Goal: Find specific page/section: Find specific page/section

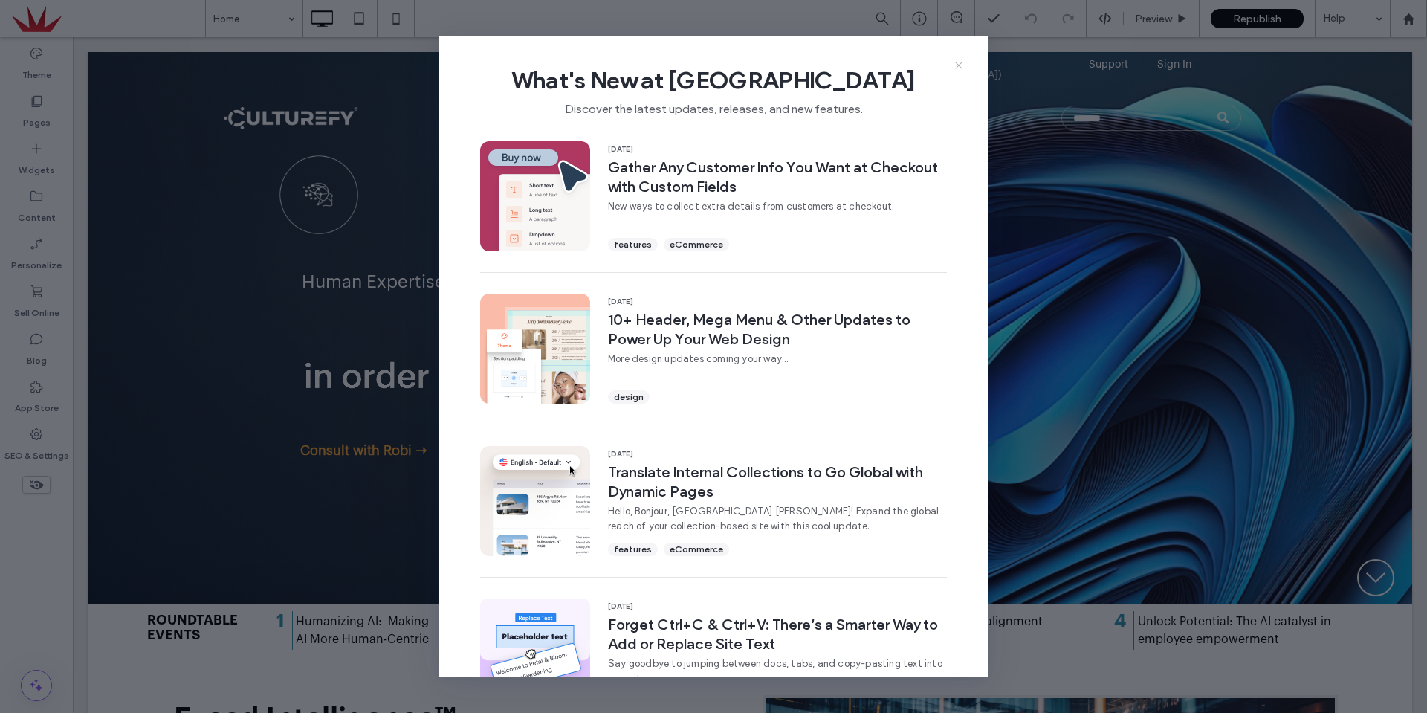
click at [964, 66] on icon at bounding box center [959, 65] width 12 height 12
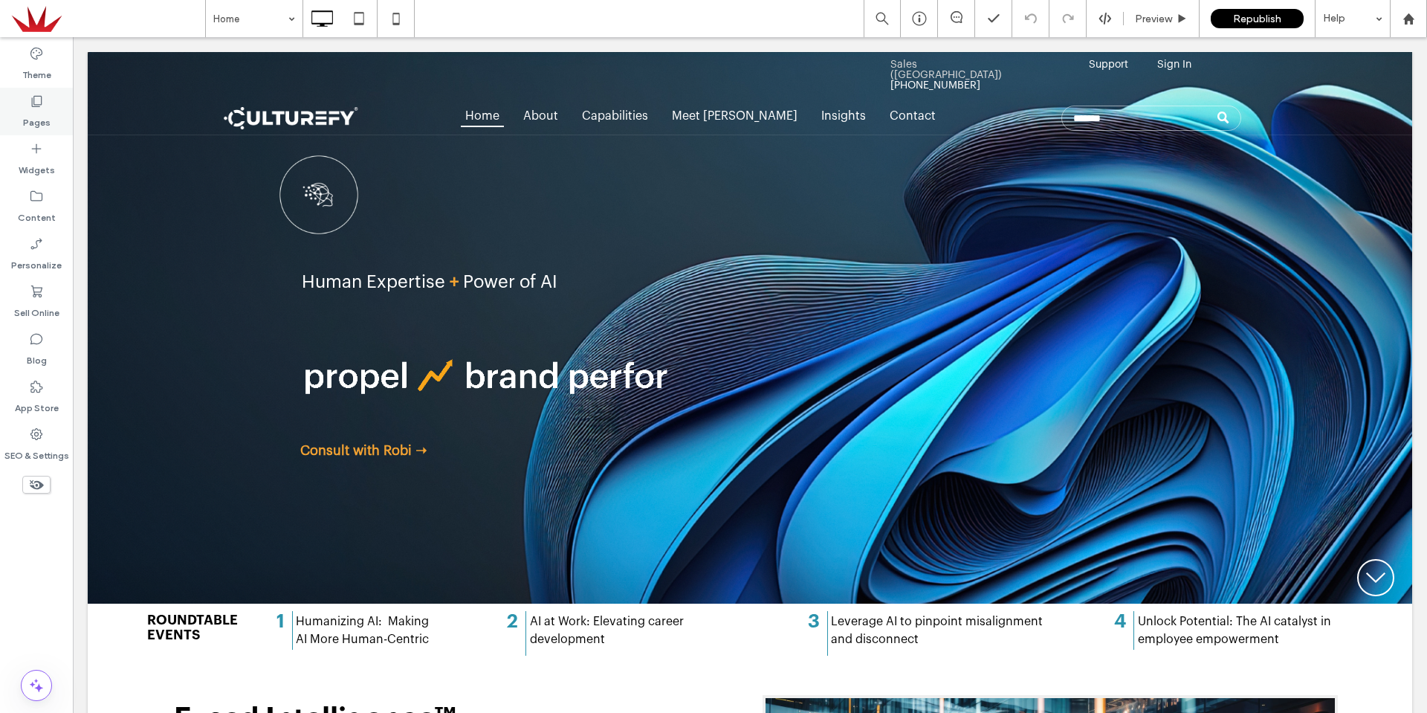
click at [39, 110] on label "Pages" at bounding box center [37, 119] width 28 height 21
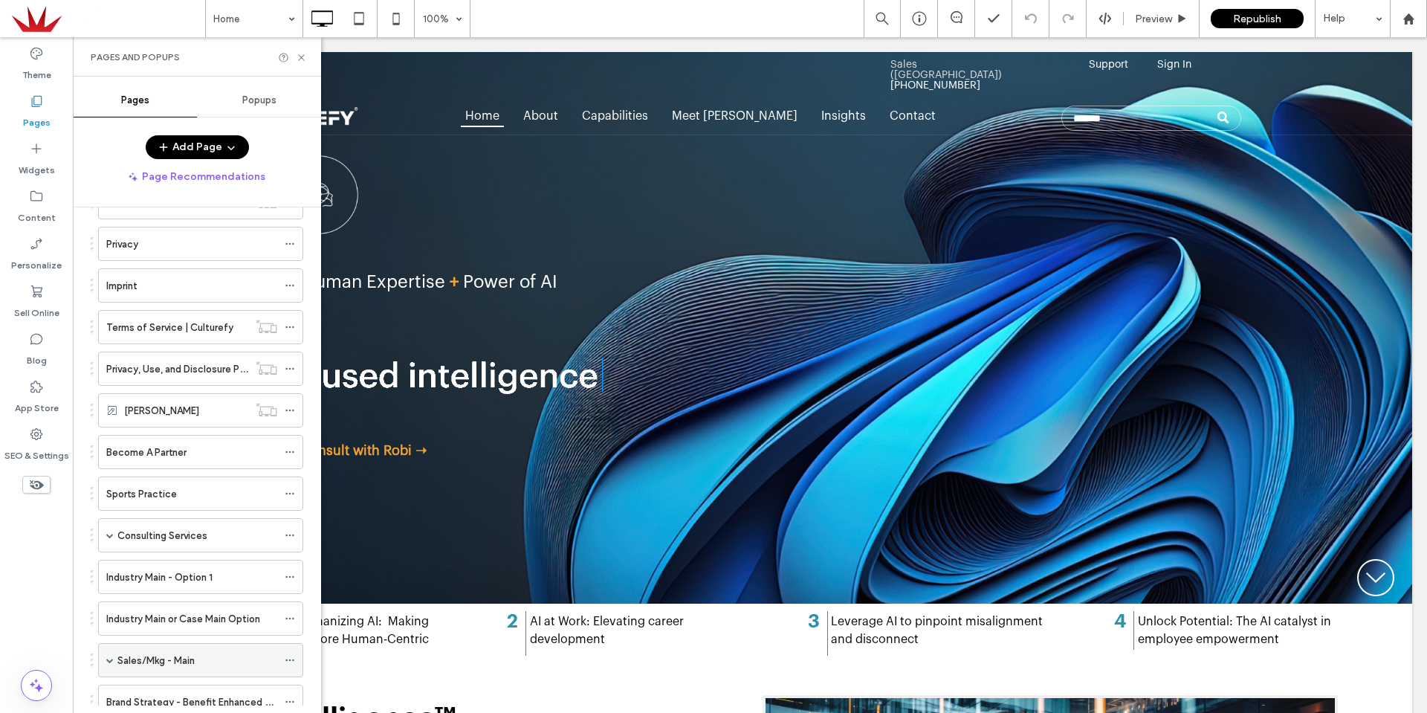
scroll to position [669, 0]
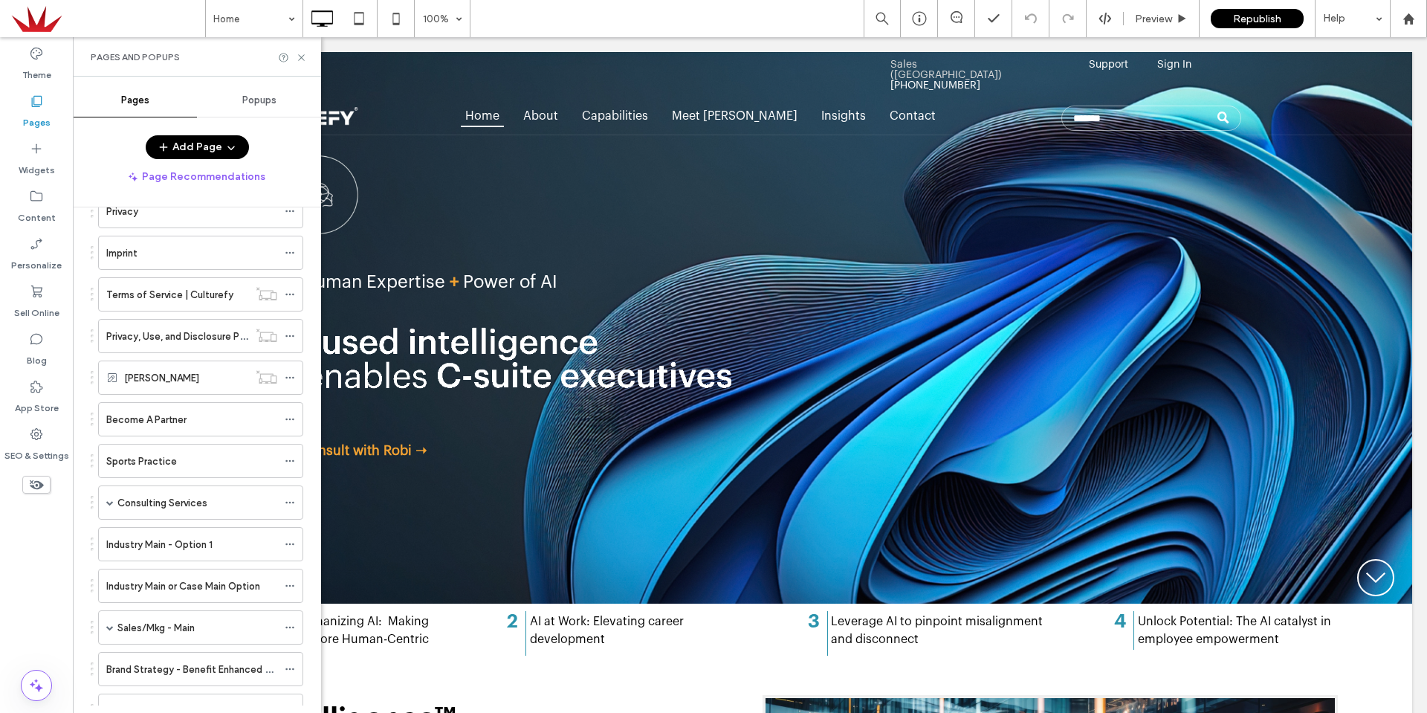
click at [175, 543] on label "Industry Main - Option 1" at bounding box center [159, 545] width 106 height 26
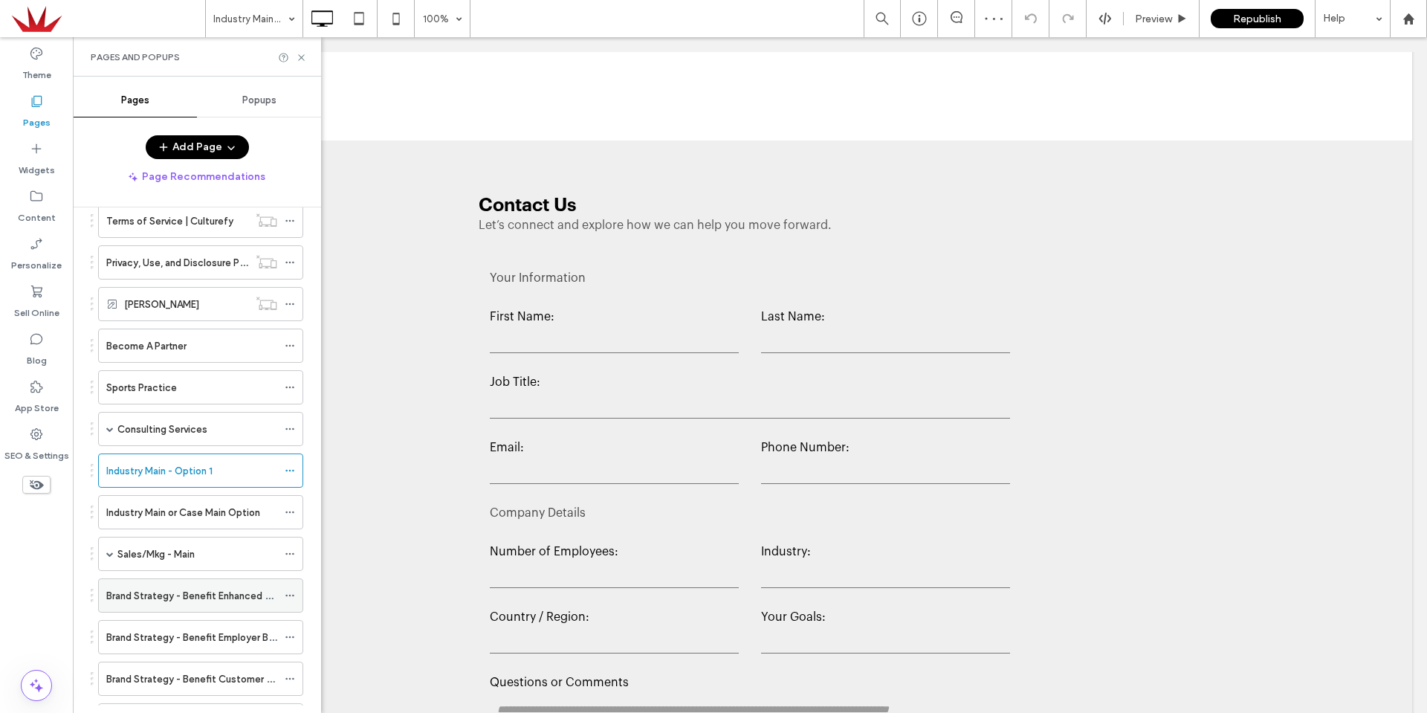
scroll to position [743, 0]
click at [190, 501] on div "Industry Main or Case Main Option" at bounding box center [191, 511] width 171 height 33
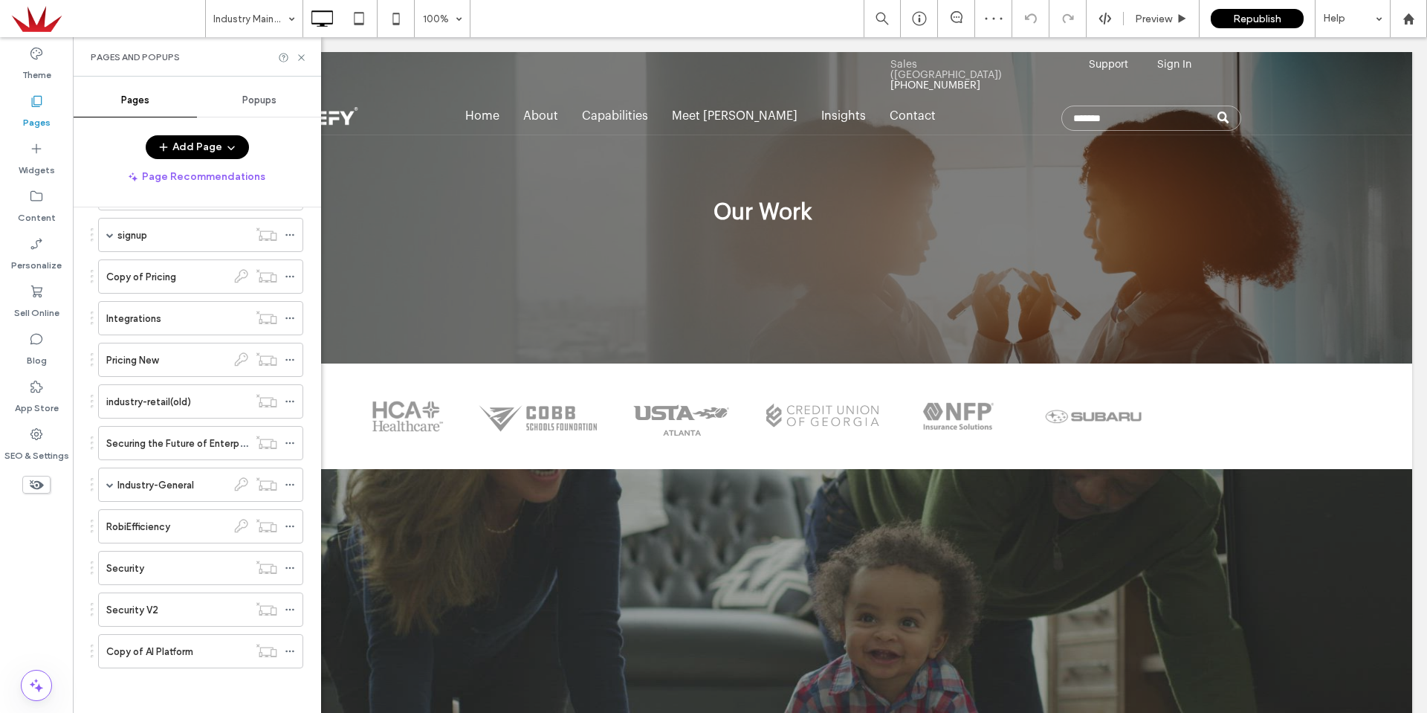
scroll to position [297, 0]
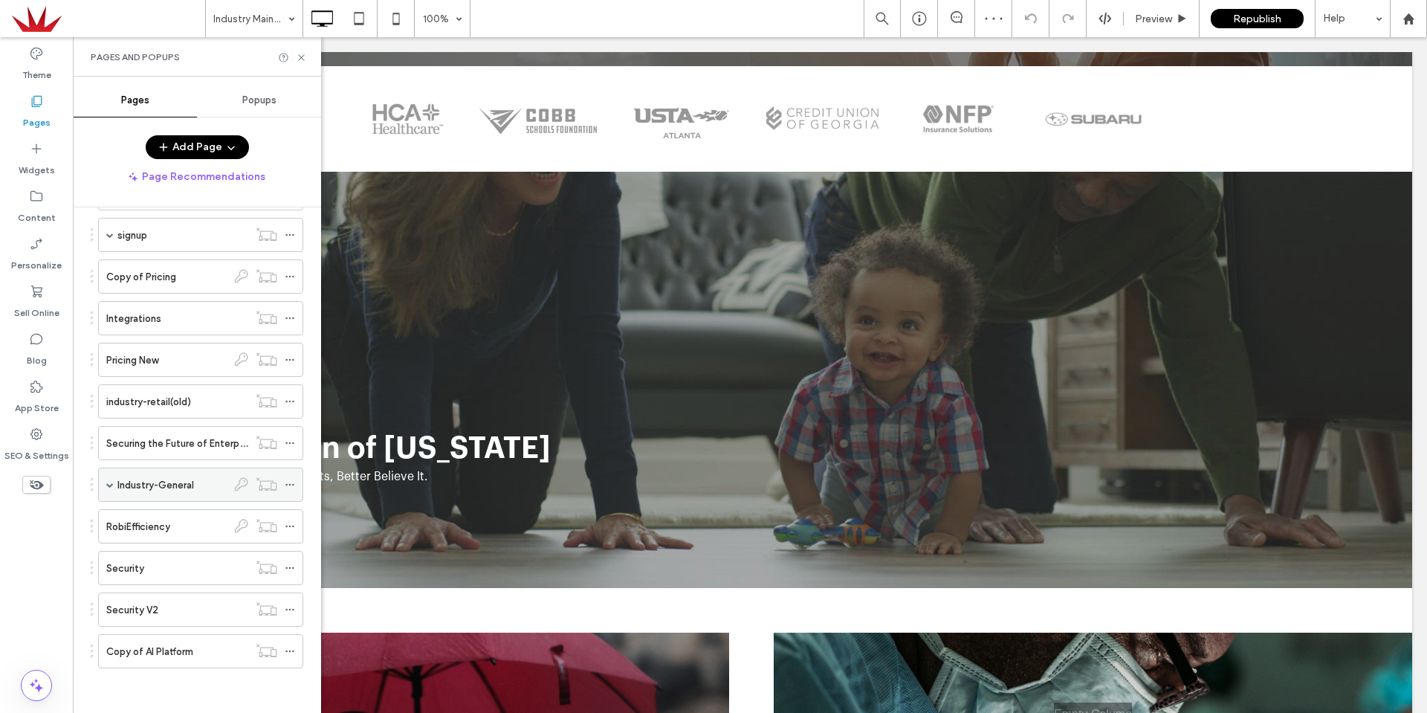
click at [116, 486] on div "Industry-General" at bounding box center [200, 485] width 205 height 34
click at [112, 490] on span at bounding box center [109, 484] width 7 height 33
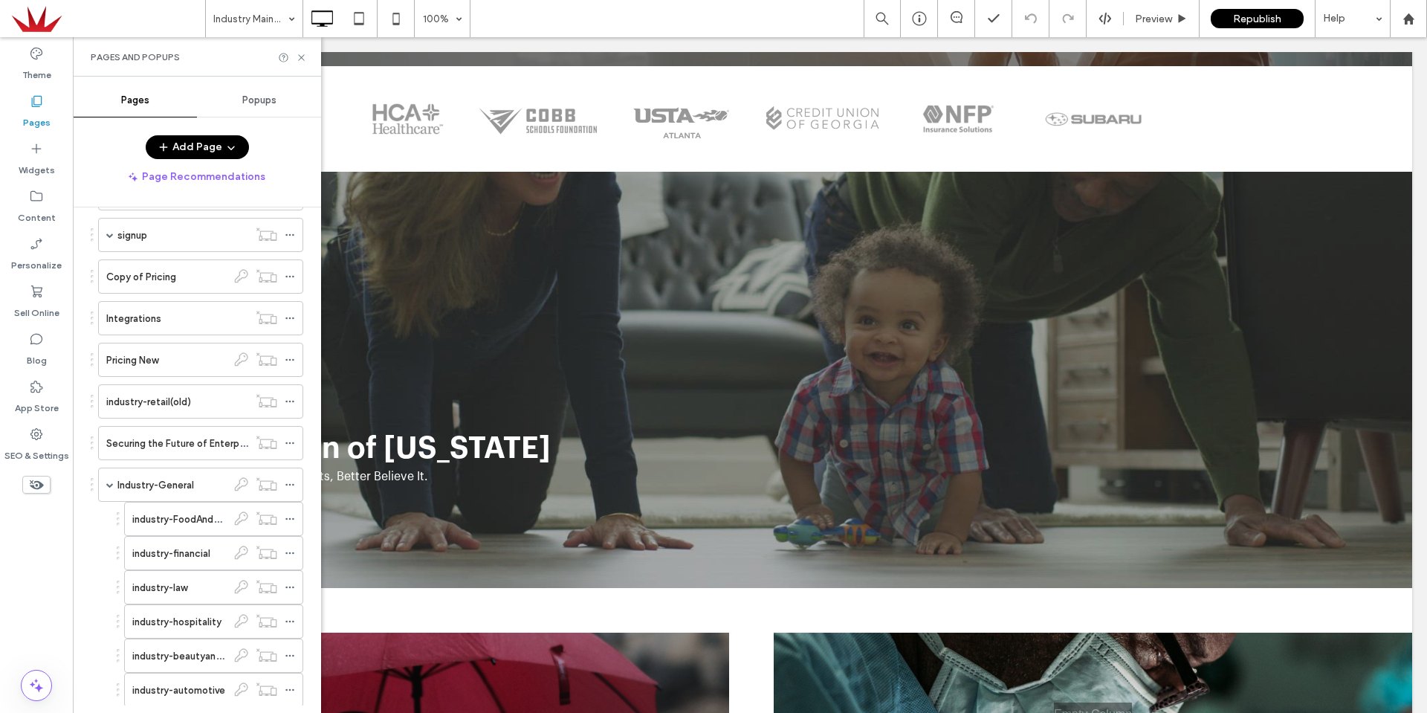
click at [141, 489] on label "Industry-General" at bounding box center [155, 485] width 77 height 26
click at [303, 58] on icon at bounding box center [301, 57] width 11 height 11
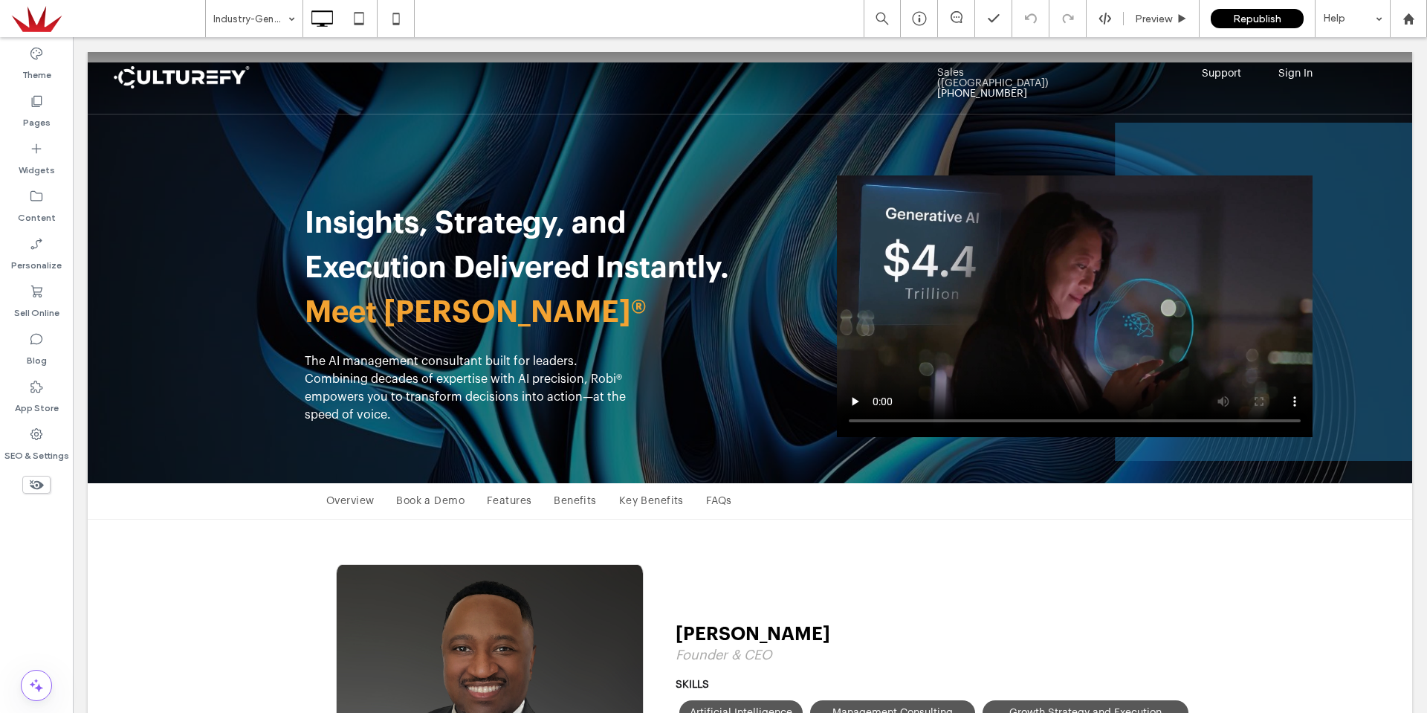
scroll to position [2007, 0]
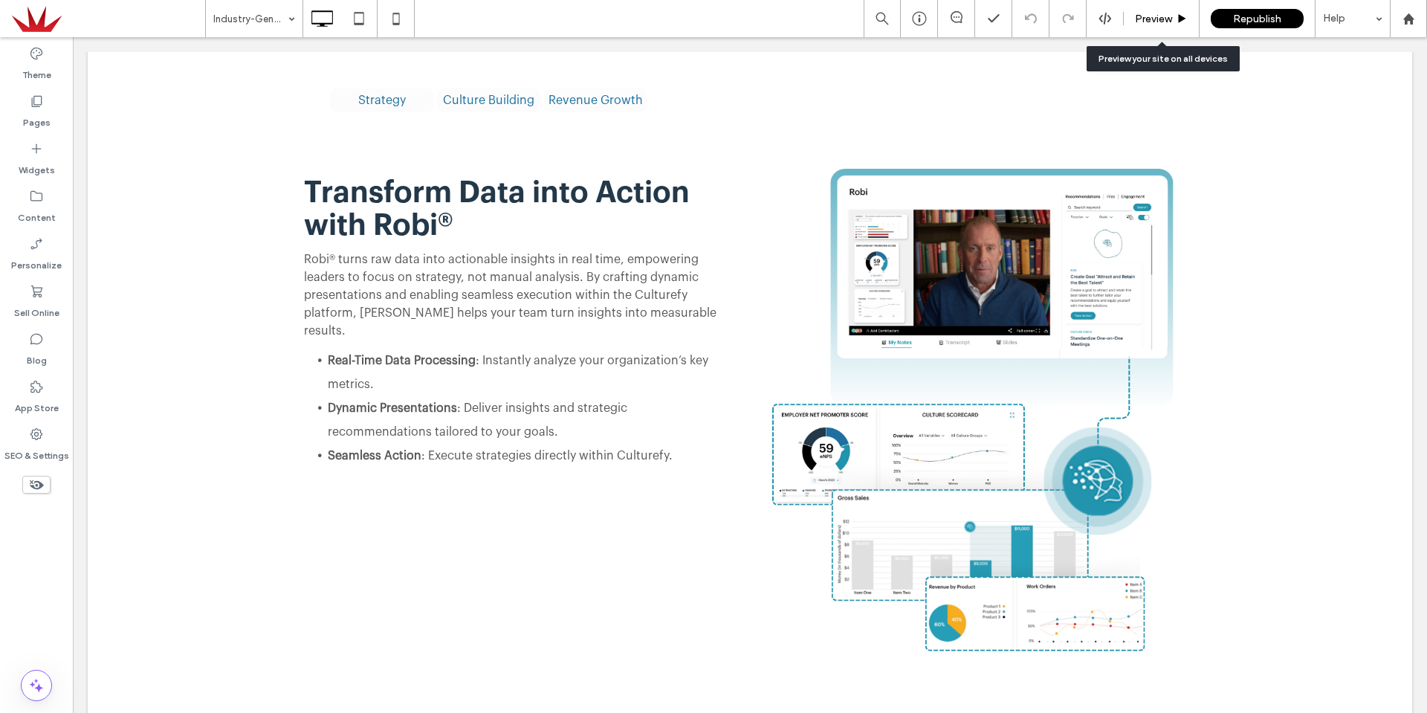
click at [1164, 19] on span "Preview" at bounding box center [1153, 19] width 37 height 13
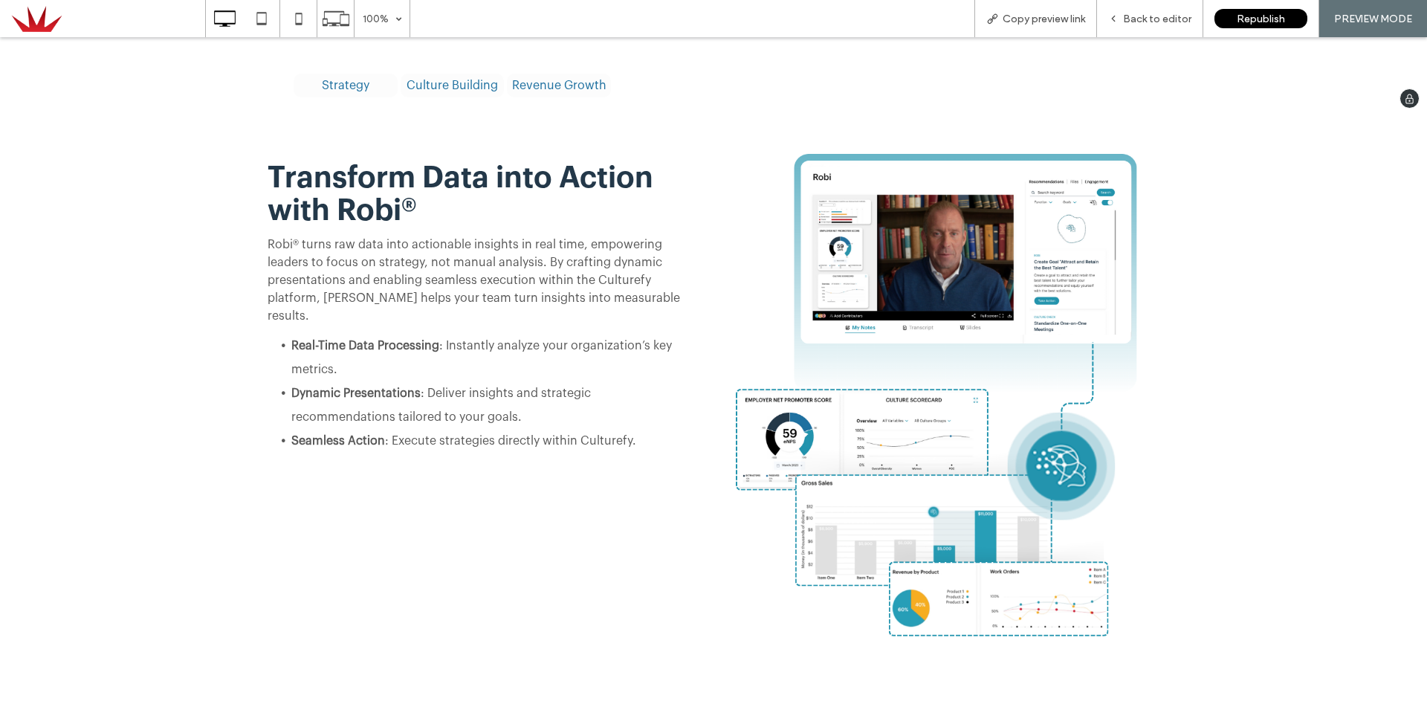
click at [473, 66] on div "Strategy Culture Building Revenue Growth Data-Driven Analysis Tailored Recommen…" at bounding box center [714, 85] width 892 height 39
click at [468, 74] on label "Culture Building" at bounding box center [453, 86] width 104 height 24
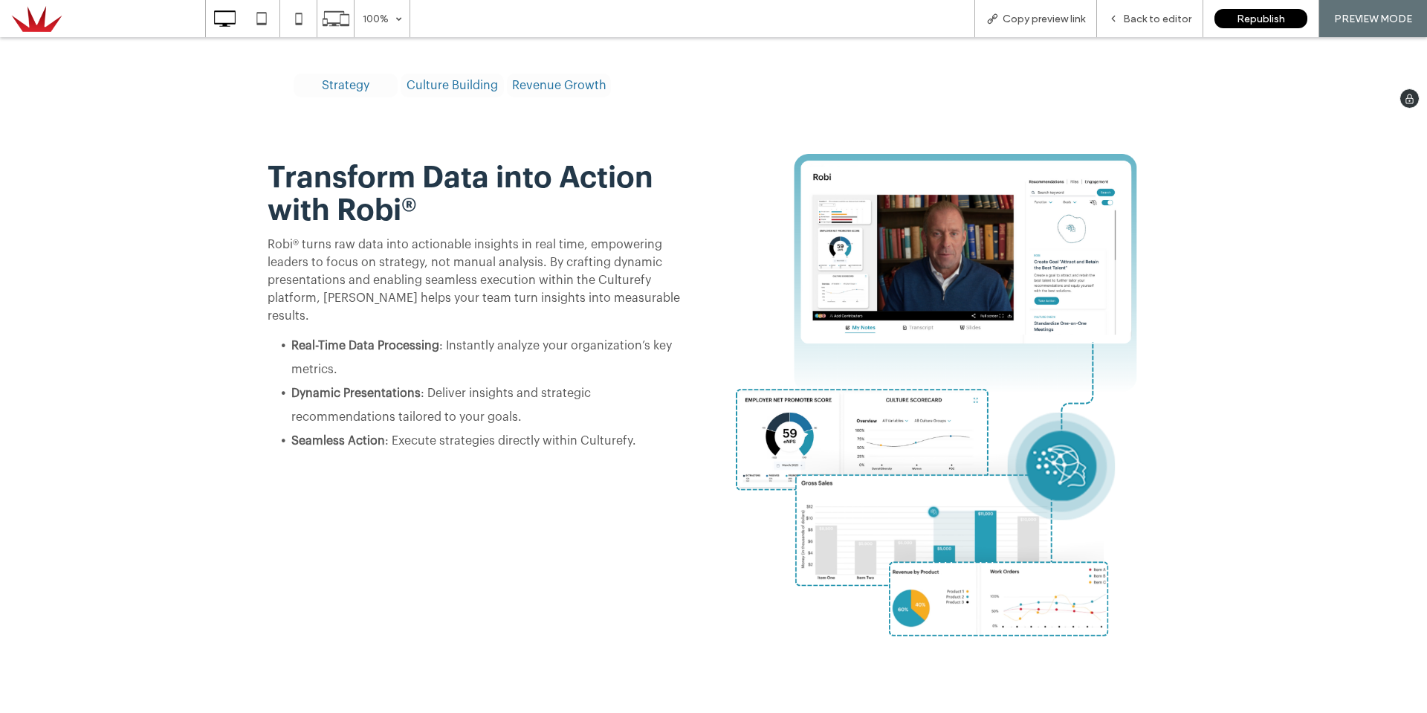
click at [541, 74] on label "Revenue Growth" at bounding box center [559, 86] width 104 height 24
drag, startPoint x: 1104, startPoint y: 0, endPoint x: 1134, endPoint y: 14, distance: 33.6
click at [1134, 14] on span "Back to editor" at bounding box center [1157, 19] width 68 height 13
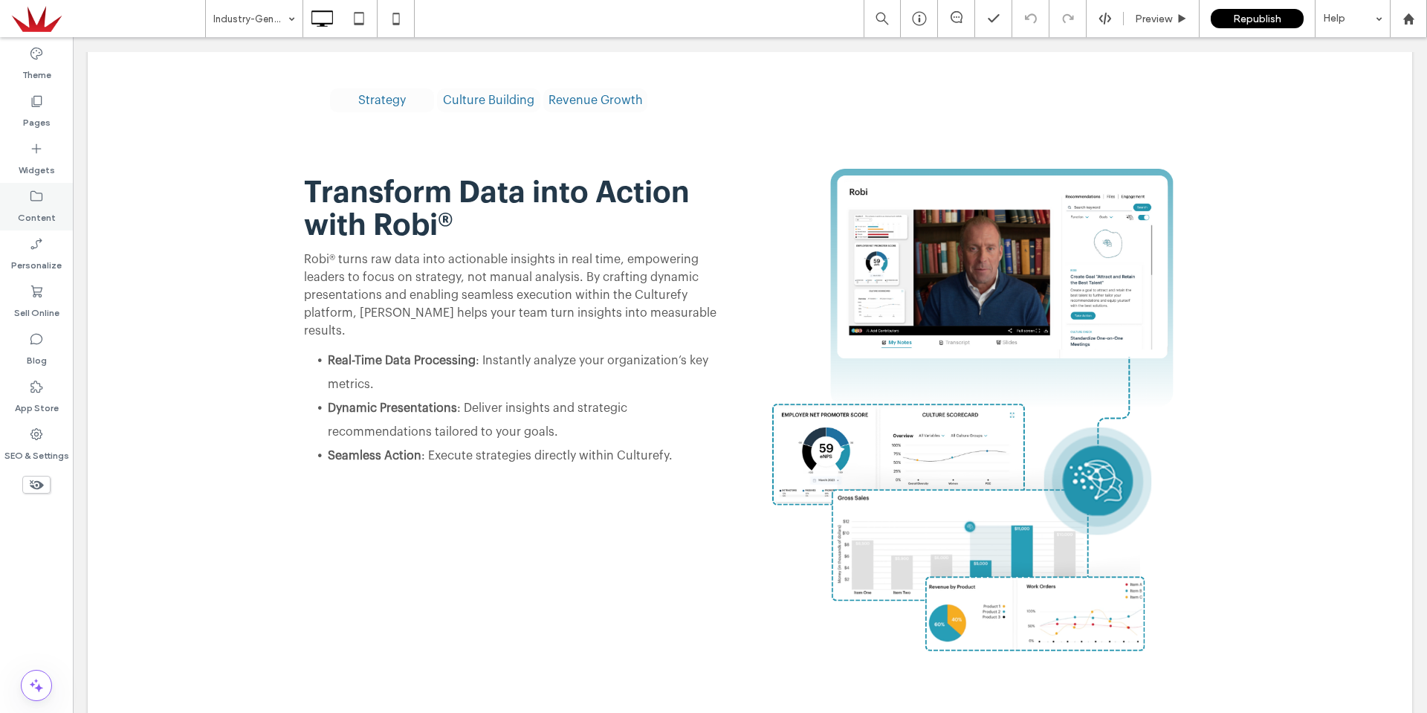
click at [39, 213] on label "Content" at bounding box center [37, 214] width 38 height 21
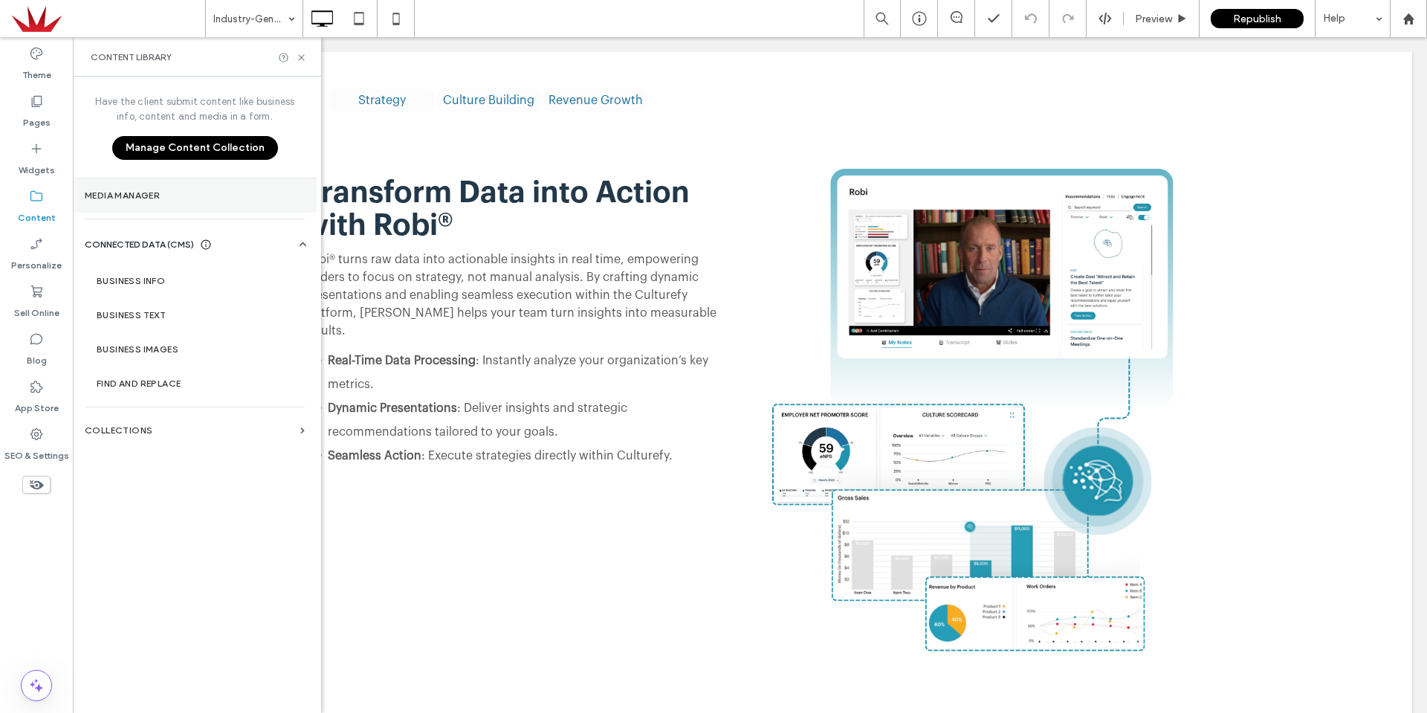
click at [138, 184] on section "Media Manager" at bounding box center [195, 195] width 244 height 34
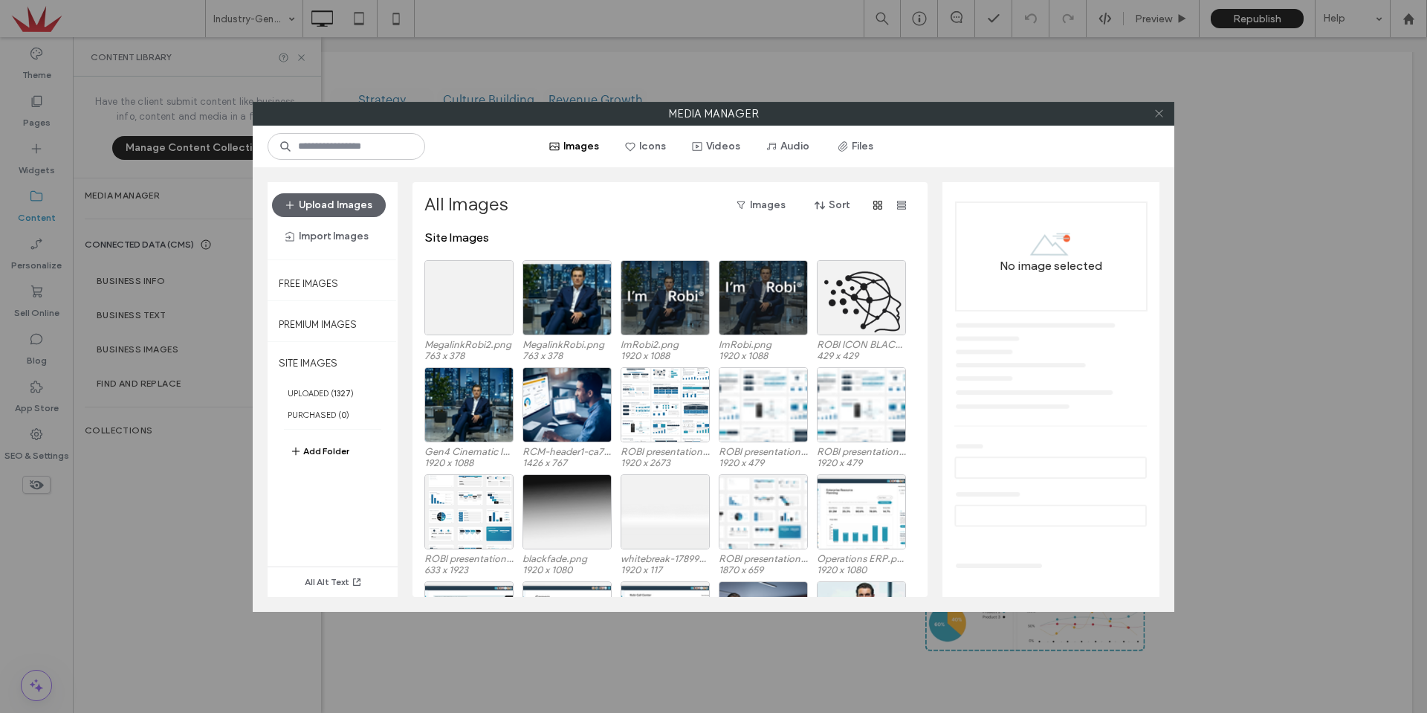
click at [1157, 113] on icon at bounding box center [1159, 113] width 11 height 11
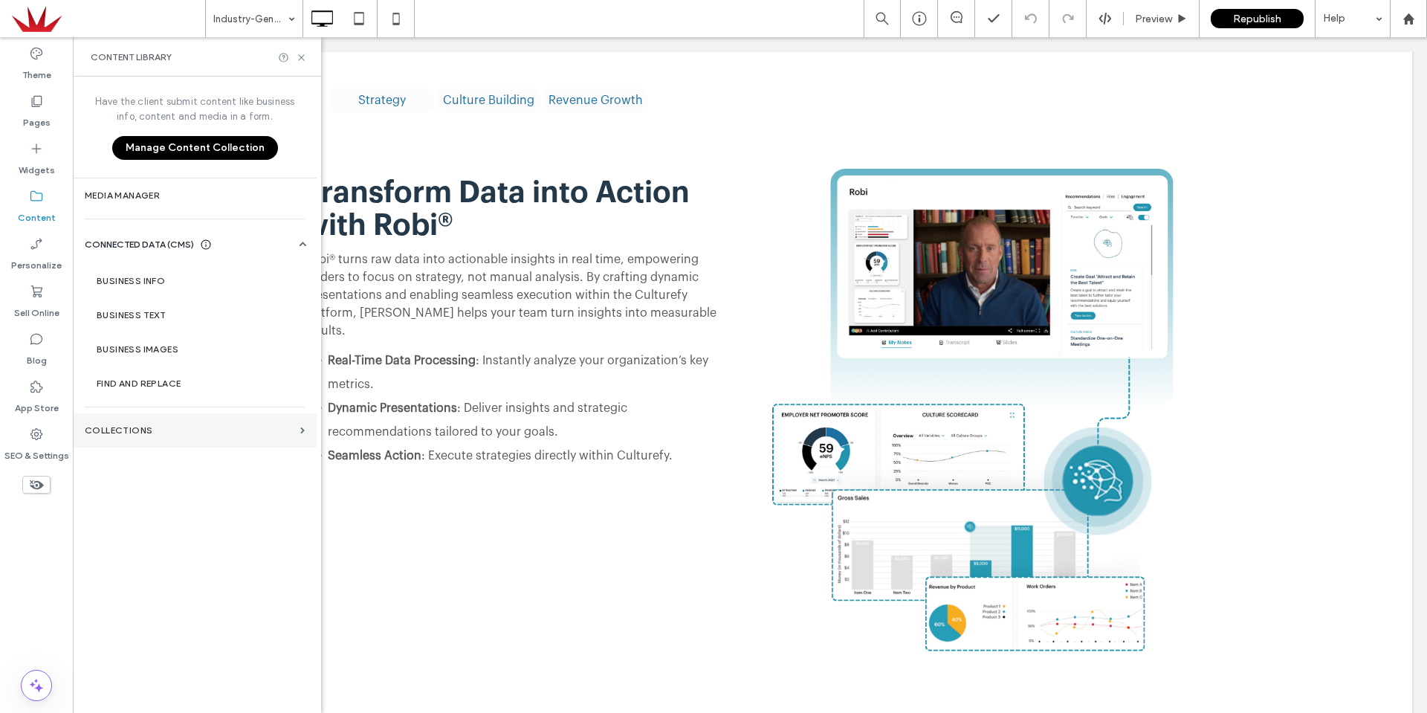
click at [145, 416] on section "Collections" at bounding box center [195, 430] width 244 height 34
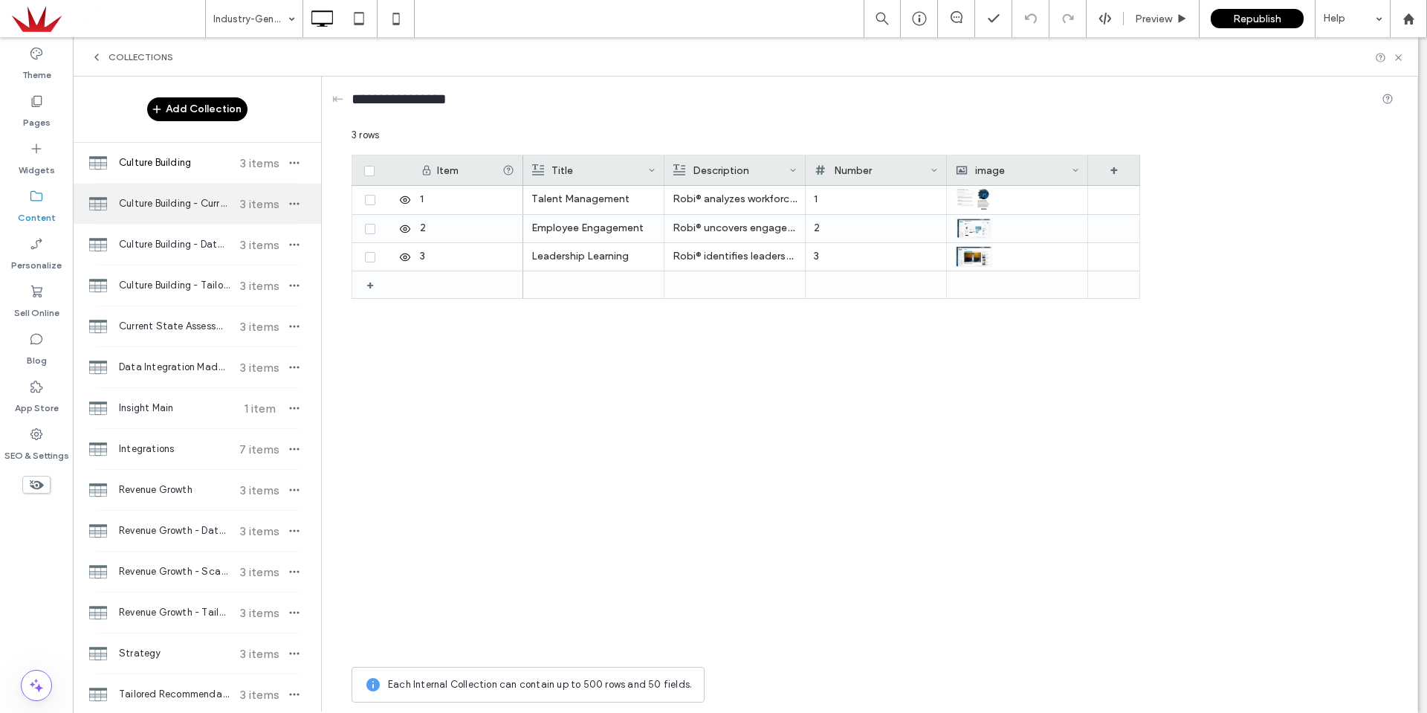
click at [149, 203] on span "Culture Building - Current State Assessment" at bounding box center [174, 203] width 111 height 15
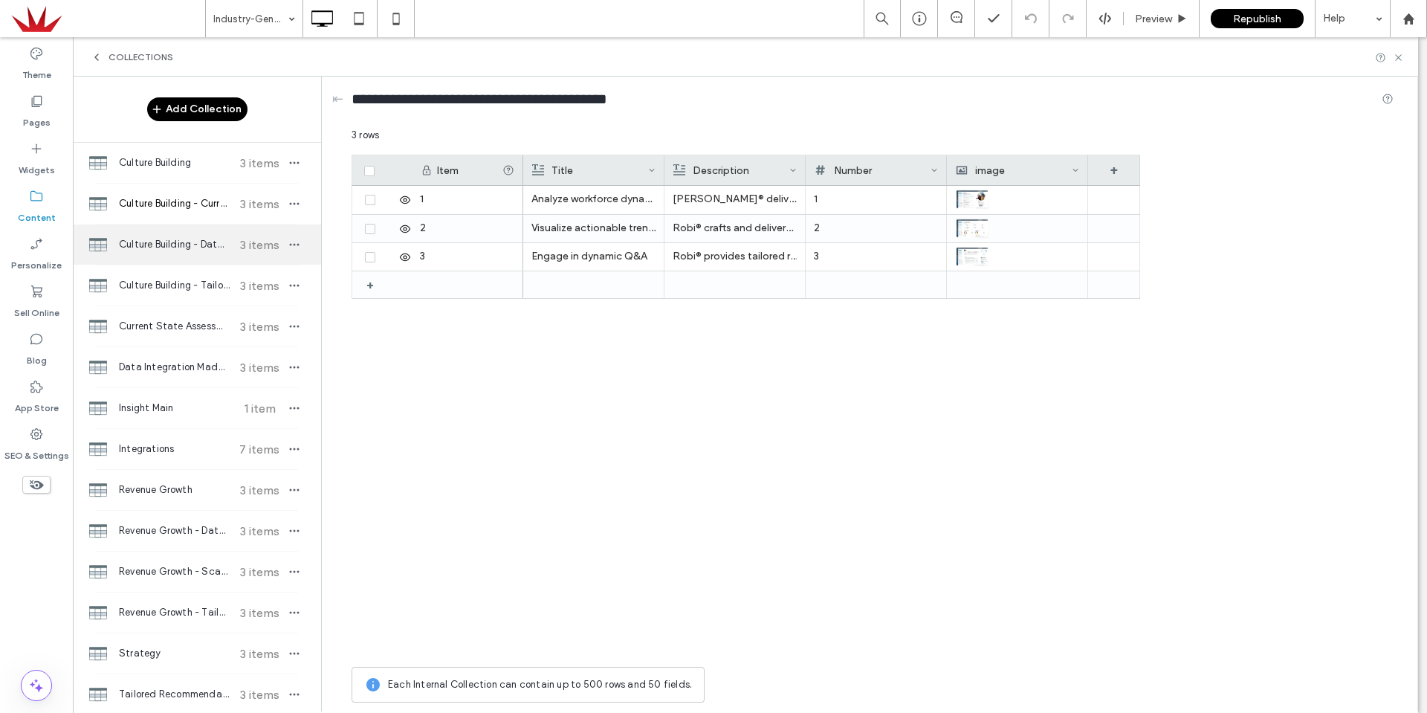
click at [141, 248] on span "Culture Building - Data Integration Made Seamless" at bounding box center [174, 244] width 111 height 15
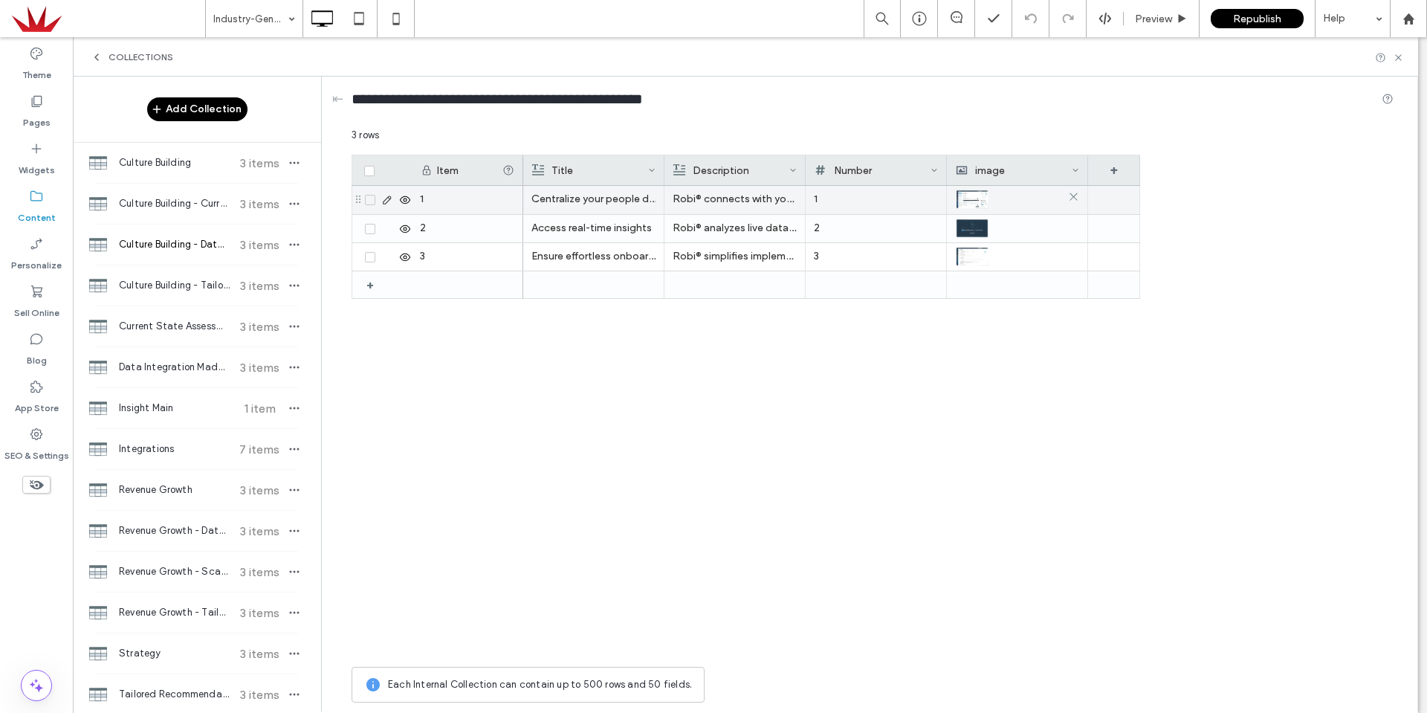
click at [978, 202] on img at bounding box center [972, 199] width 34 height 21
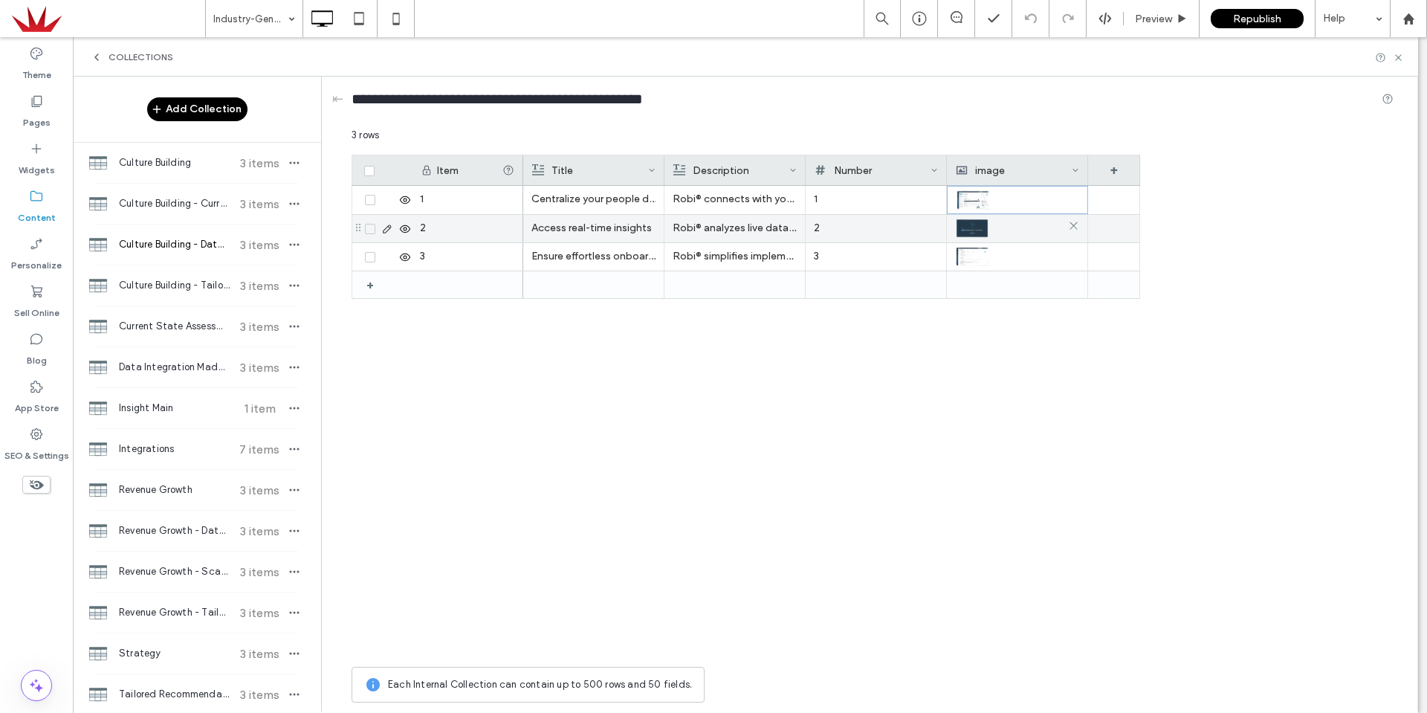
click at [967, 239] on div at bounding box center [1017, 228] width 124 height 27
click at [91, 61] on icon at bounding box center [97, 57] width 12 height 12
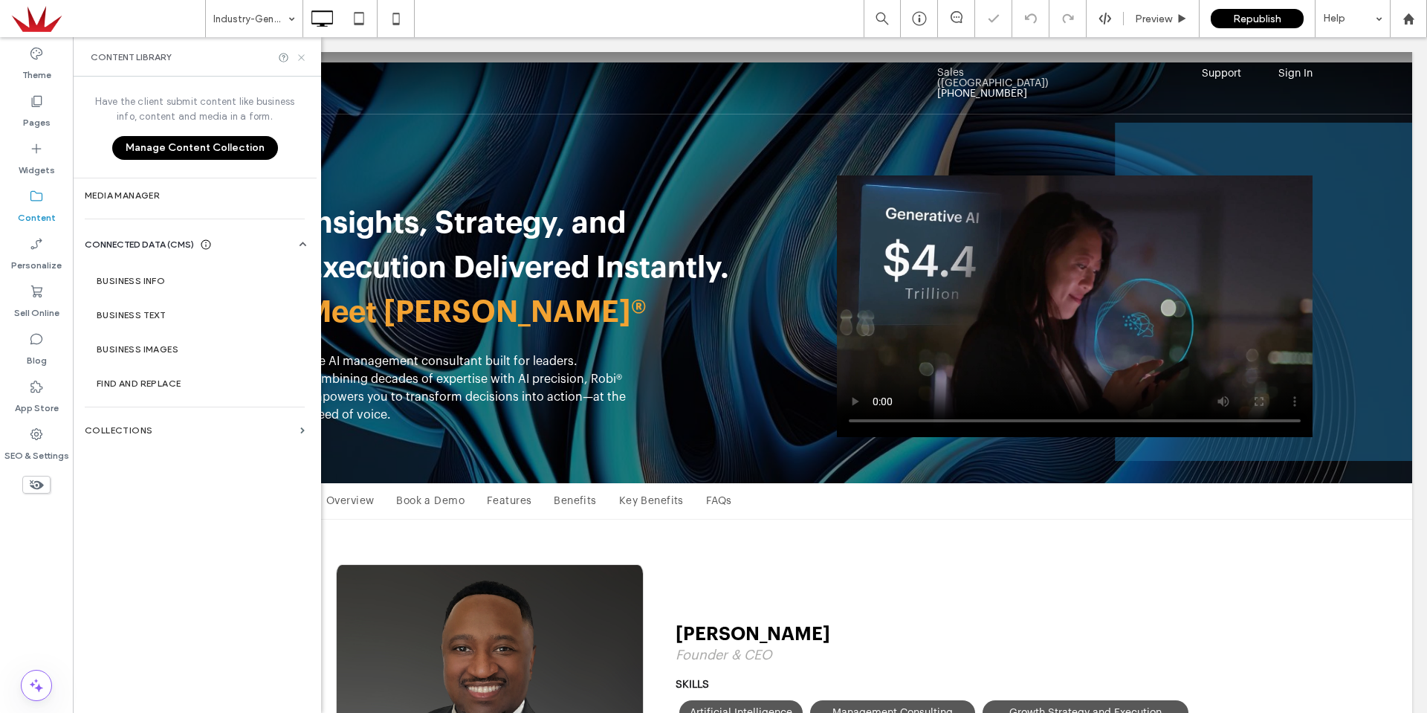
click at [301, 58] on use at bounding box center [301, 57] width 6 height 6
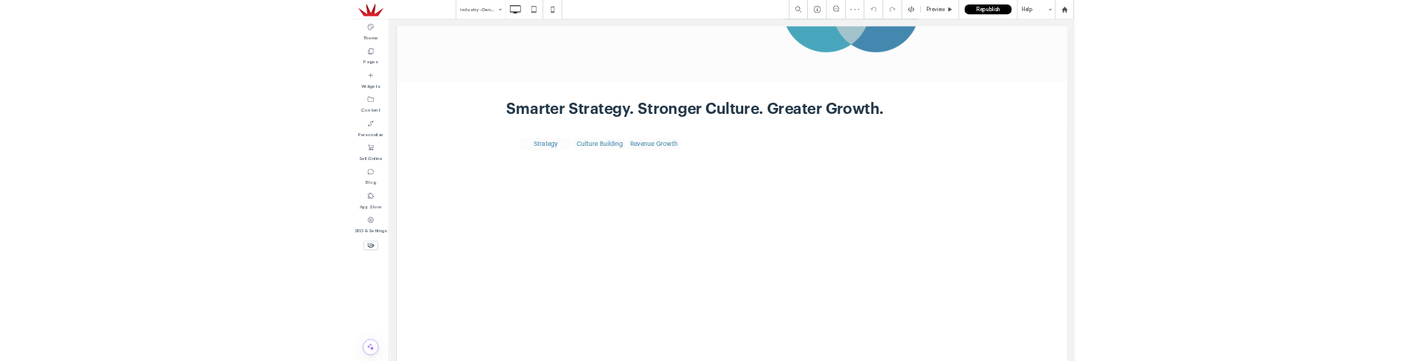
scroll to position [2007, 0]
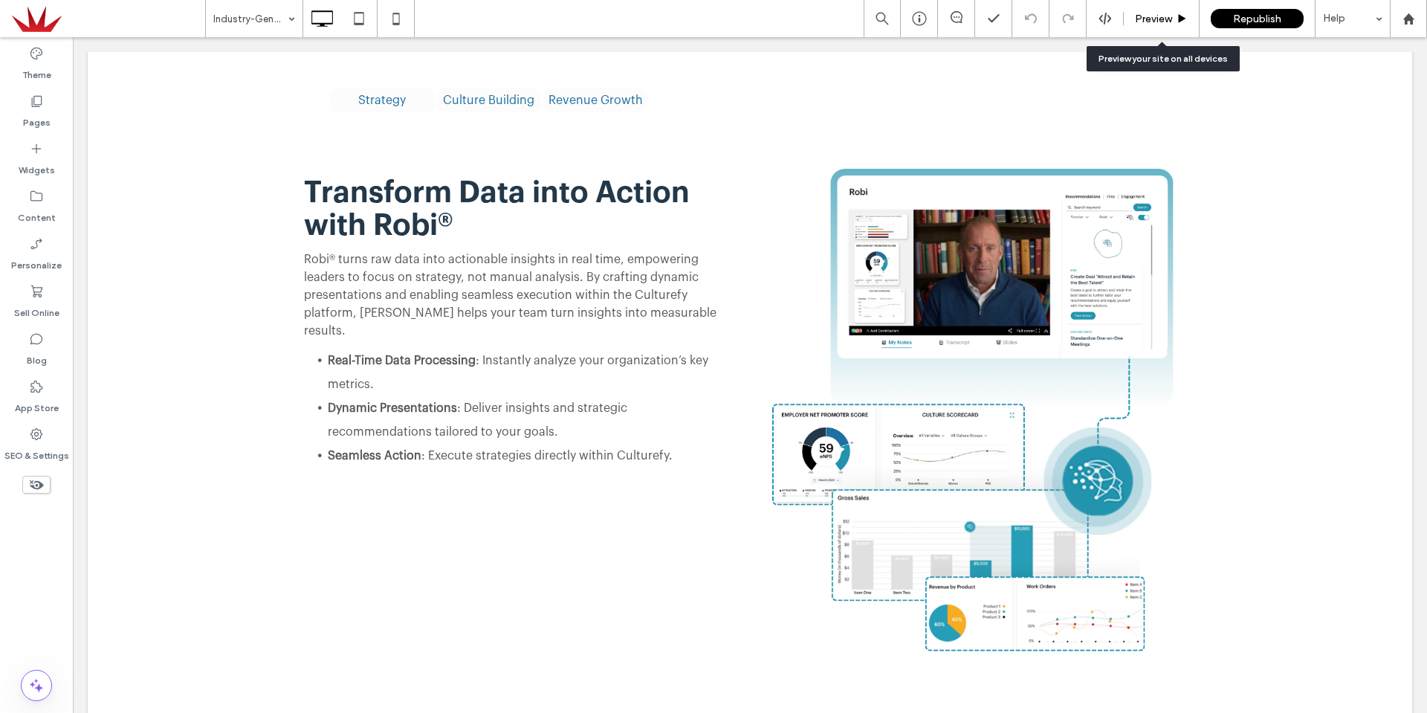
drag, startPoint x: 1163, startPoint y: 15, endPoint x: 1066, endPoint y: 22, distance: 96.9
click at [1163, 15] on span "Preview" at bounding box center [1153, 19] width 37 height 13
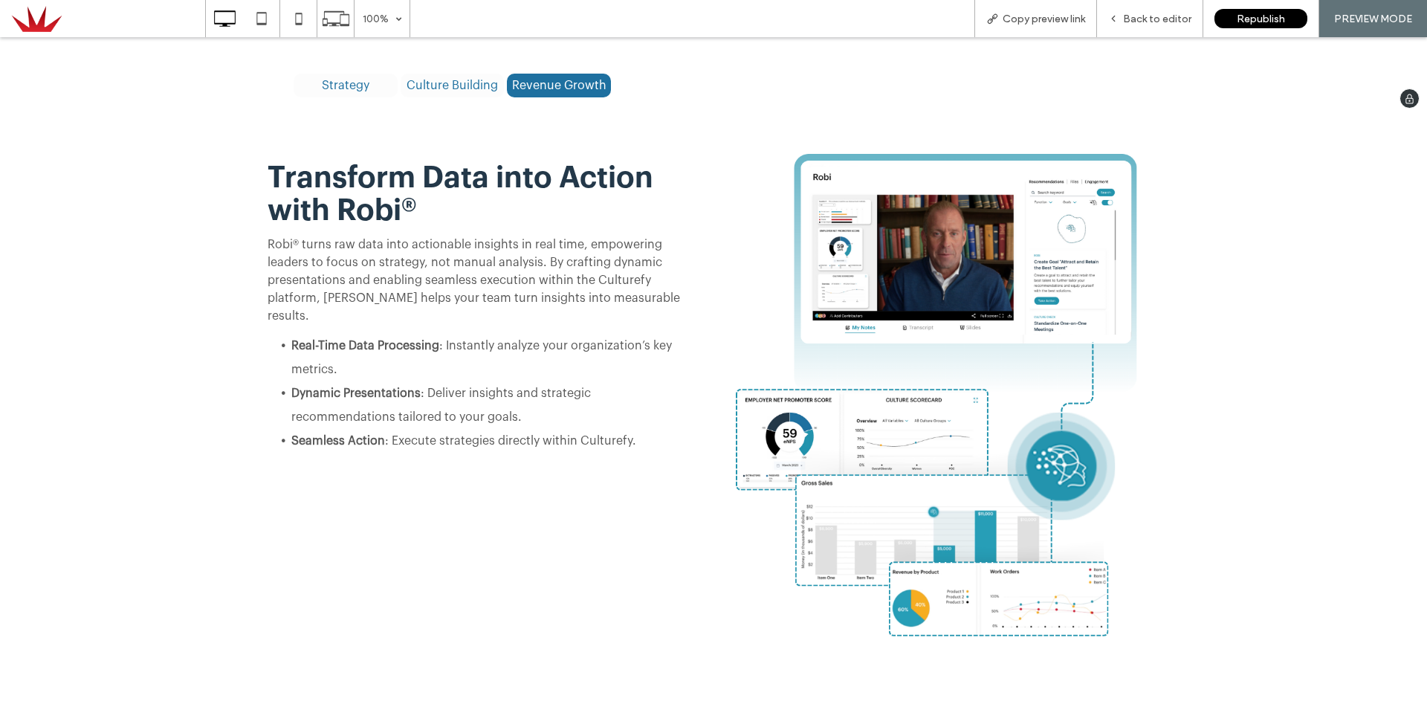
click at [548, 78] on label "Revenue Growth" at bounding box center [559, 86] width 104 height 24
